Goal: Task Accomplishment & Management: Manage account settings

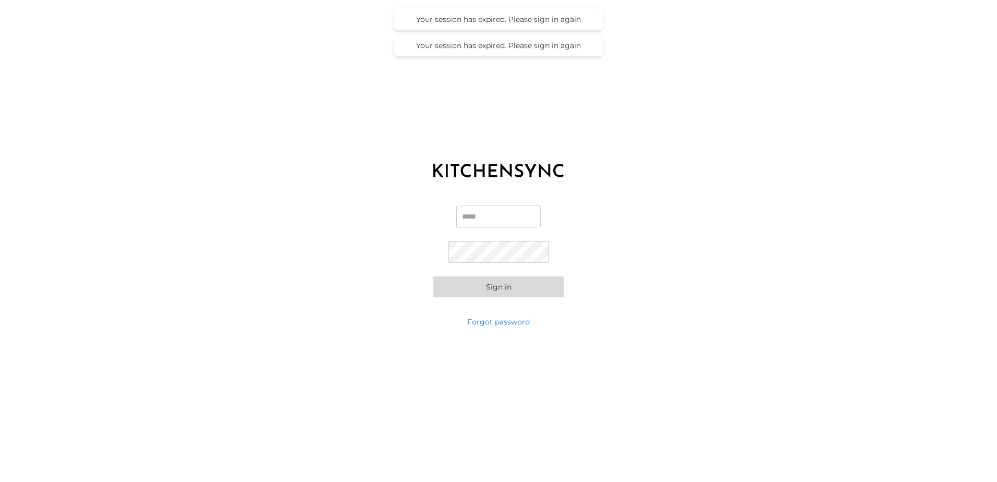
type input "**********"
click at [494, 285] on button "Sign in" at bounding box center [498, 286] width 130 height 21
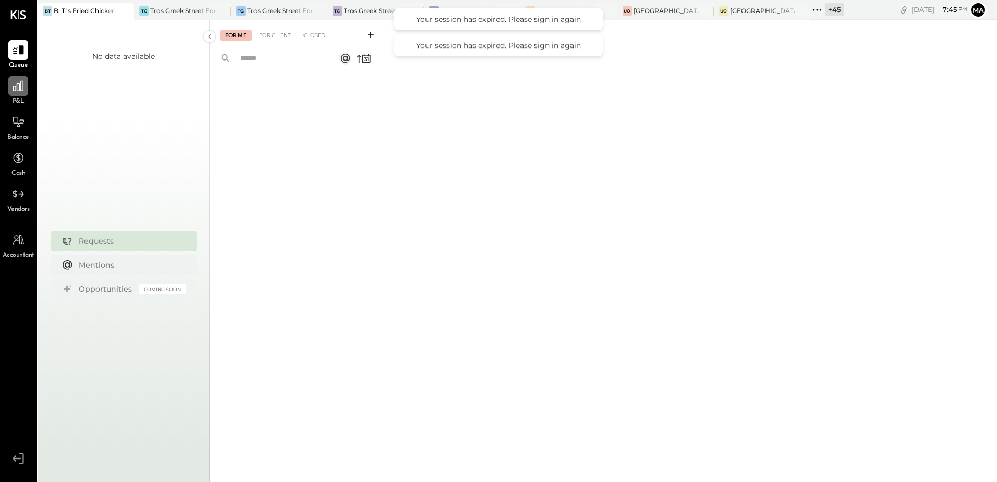
click at [16, 95] on div at bounding box center [18, 86] width 20 height 20
